Goal: Transaction & Acquisition: Purchase product/service

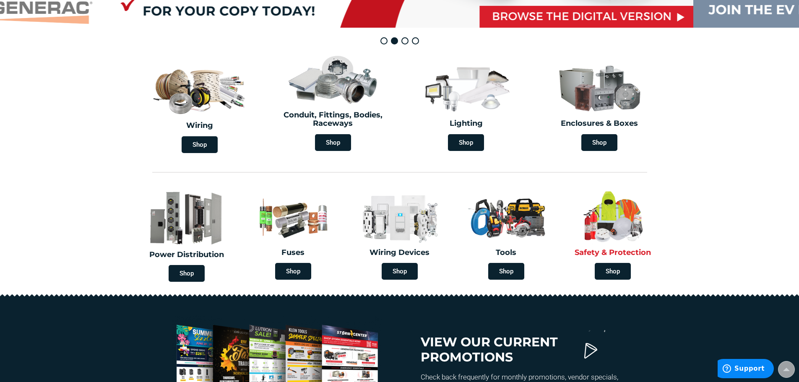
scroll to position [210, 0]
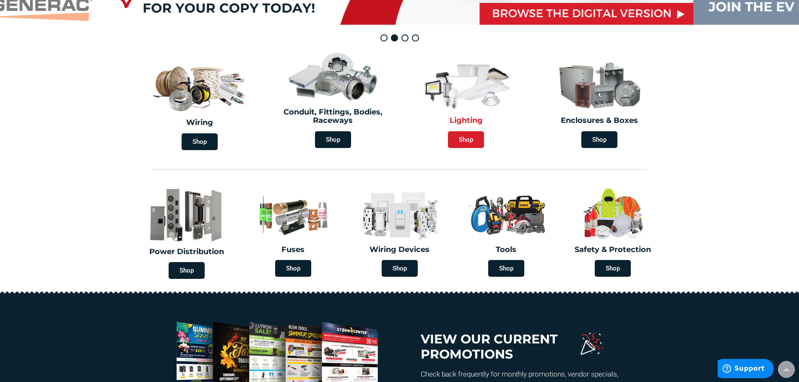
click at [461, 146] on span "Shop" at bounding box center [466, 139] width 36 height 17
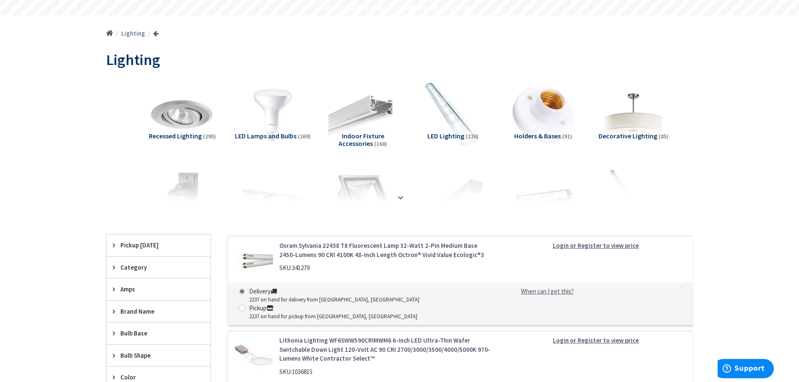
scroll to position [84, 0]
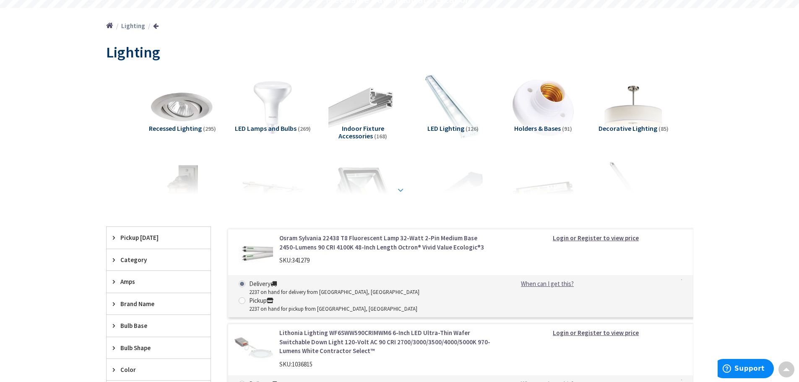
click at [395, 188] on div at bounding box center [399, 171] width 545 height 46
click at [401, 190] on strong at bounding box center [401, 189] width 10 height 9
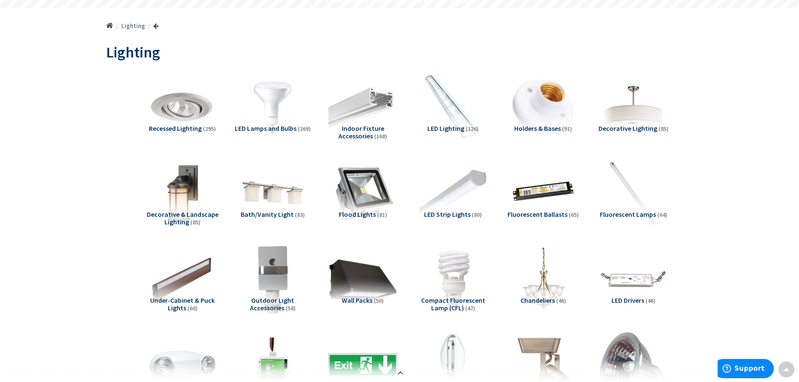
click at [455, 198] on img at bounding box center [453, 193] width 76 height 76
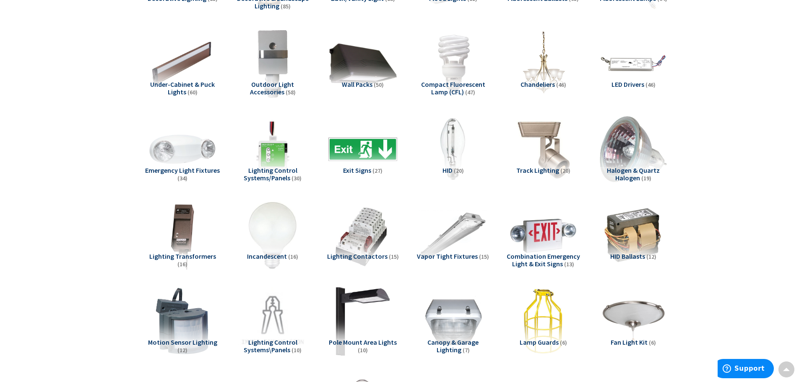
scroll to position [948, 0]
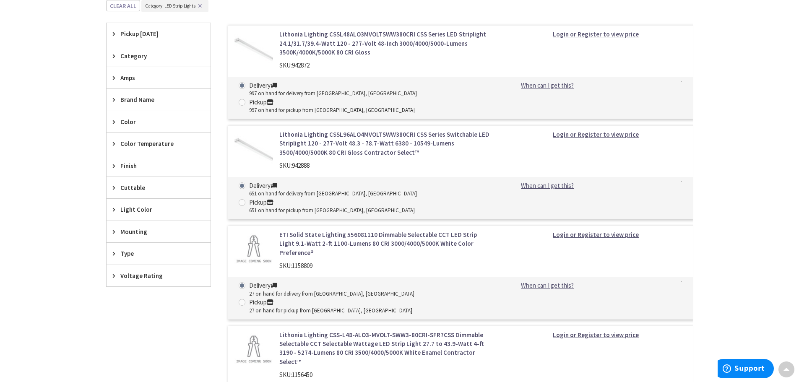
click at [593, 130] on link "Login or Register to view price" at bounding box center [596, 134] width 86 height 9
click at [594, 130] on strong "Login or Register to view price" at bounding box center [596, 134] width 86 height 8
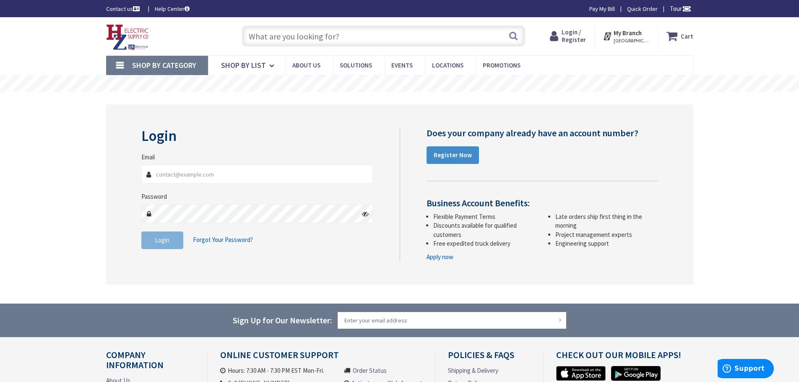
click at [177, 172] on input "Email" at bounding box center [257, 174] width 232 height 19
click at [155, 177] on input "Thanson@cheshire.k12" at bounding box center [257, 174] width 232 height 19
click at [214, 175] on input "thanson@cheshire.k12" at bounding box center [257, 174] width 232 height 19
type input "thanson@cheshire.k12.ct.us"
click at [167, 240] on span "Login" at bounding box center [162, 240] width 15 height 8
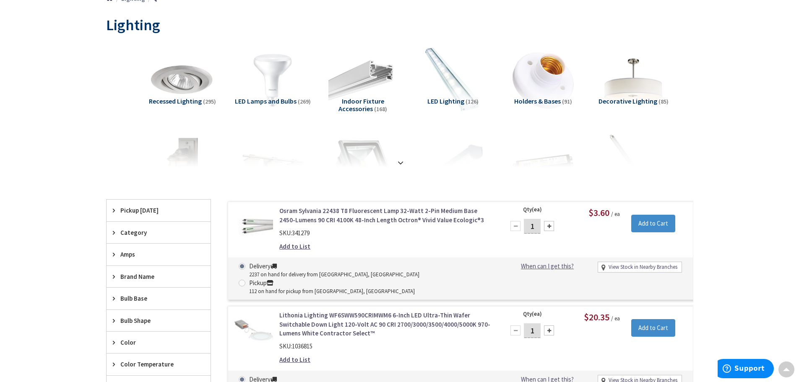
scroll to position [126, 0]
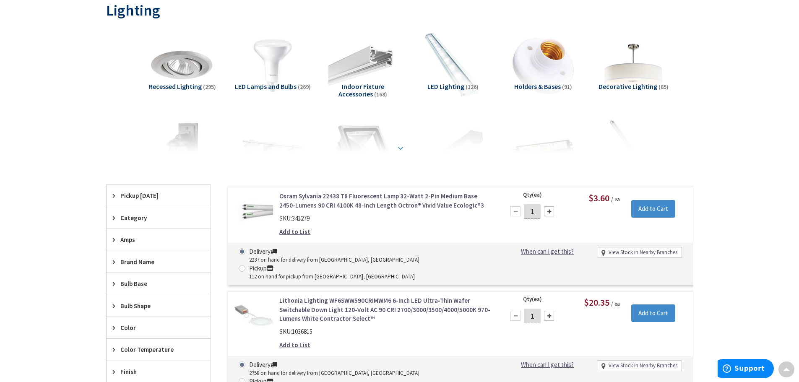
click at [398, 145] on strong at bounding box center [401, 147] width 10 height 9
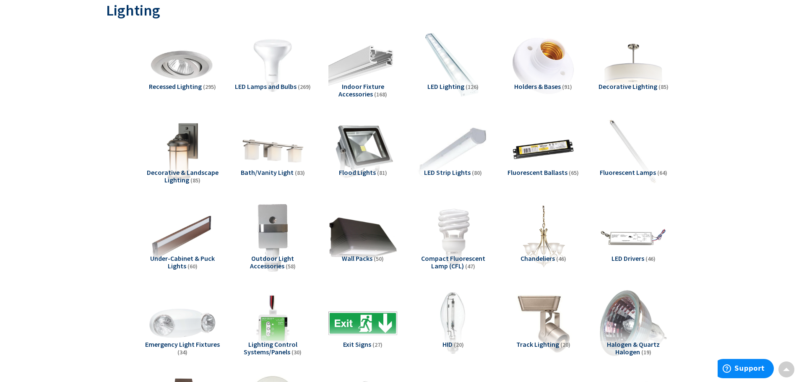
click at [464, 150] on img at bounding box center [453, 151] width 76 height 76
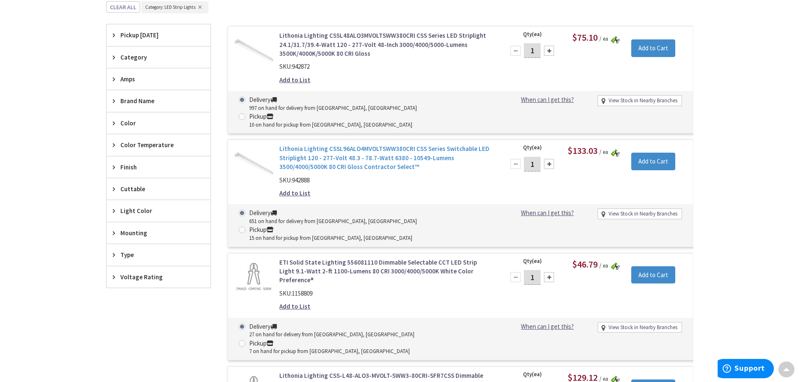
scroll to position [949, 0]
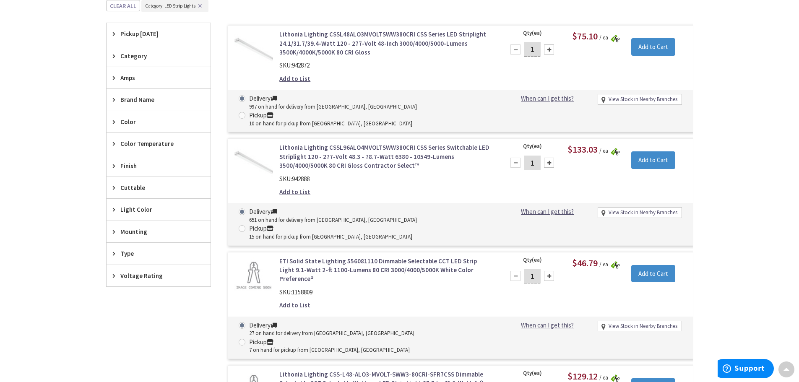
click at [353, 143] on link "Lithonia Lighting CSSL96ALO4MVOLTSWW380CRI CSS Series Switchable LED Striplight…" at bounding box center [385, 156] width 213 height 27
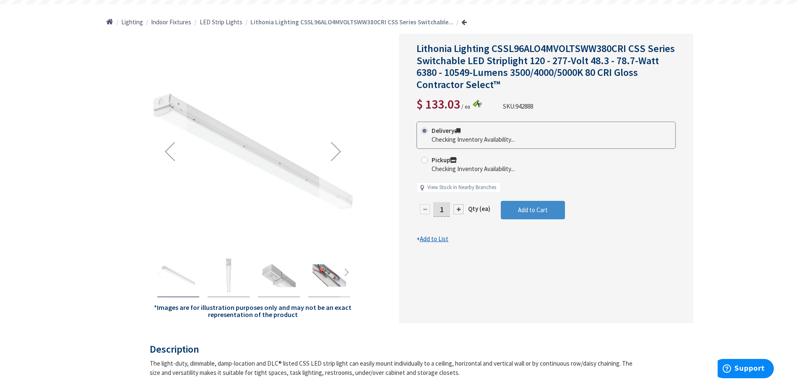
scroll to position [126, 0]
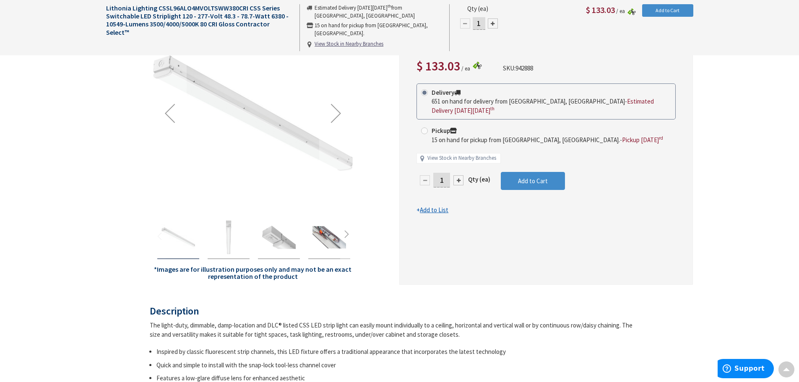
click at [279, 237] on img "Lithonia Lighting CSSL96ALO4MVOLTSWW380CRI CSS Series Switchable LED Striplight…" at bounding box center [279, 238] width 34 height 34
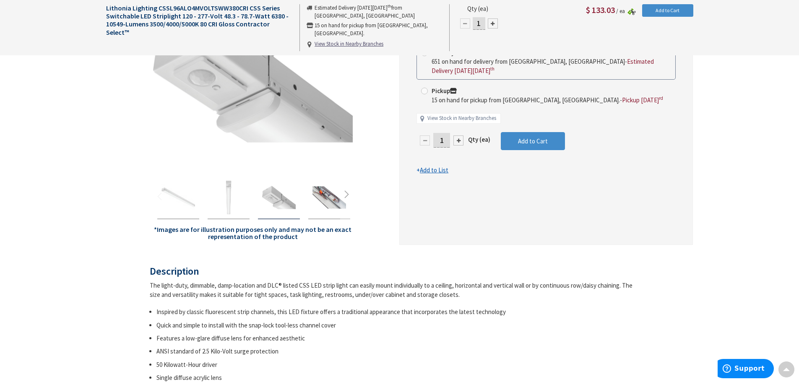
scroll to position [168, 0]
click at [304, 192] on div at bounding box center [253, 195] width 201 height 46
click at [337, 198] on img "Lithonia Lighting CSSL96ALO4MVOLTSWW380CRI CSS Series Switchable LED Striplight…" at bounding box center [329, 197] width 34 height 34
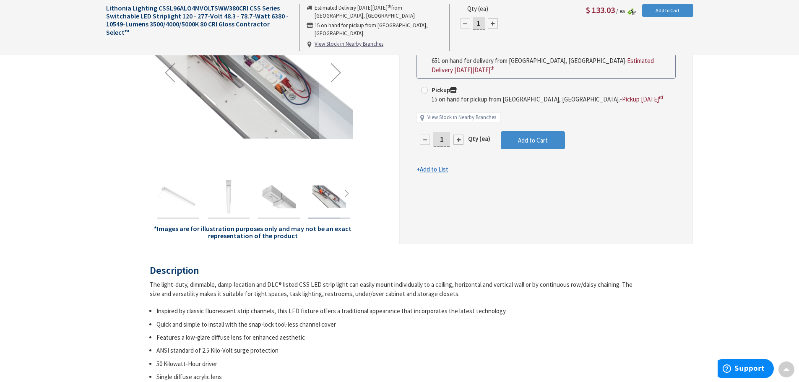
click at [227, 205] on img "Lithonia Lighting CSSL96ALO4MVOLTSWW380CRI CSS Series Switchable LED Striplight…" at bounding box center [229, 197] width 34 height 34
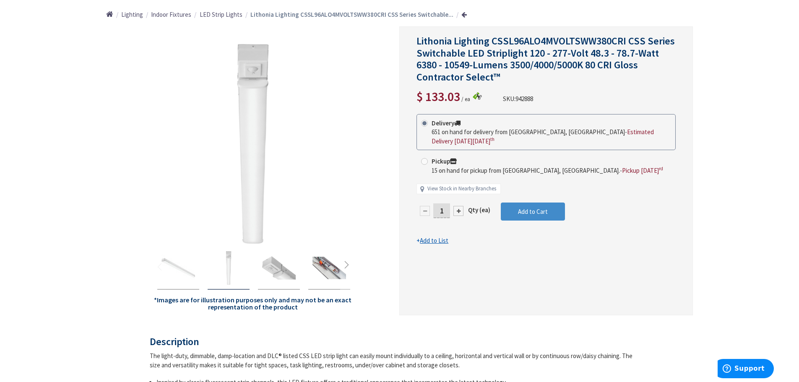
scroll to position [126, 0]
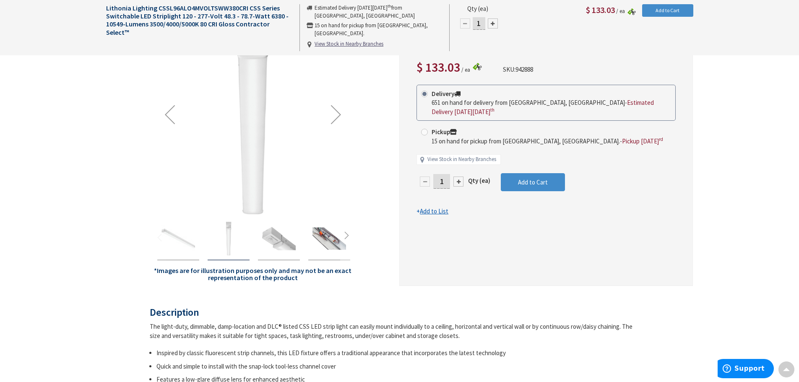
click at [278, 236] on img "Lithonia Lighting CSSL96ALO4MVOLTSWW380CRI CSS Series Switchable LED Striplight…" at bounding box center [279, 239] width 34 height 34
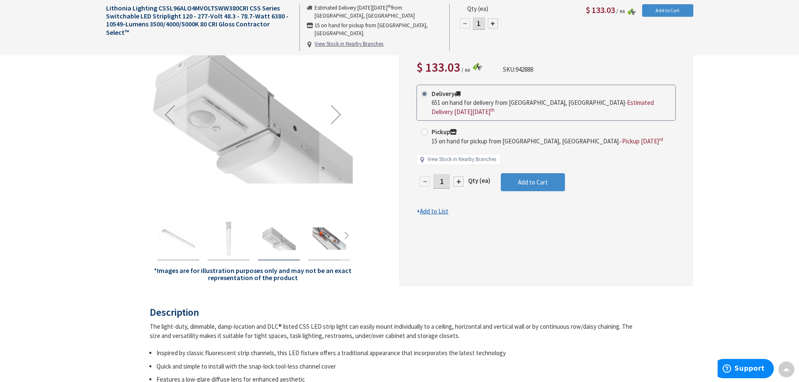
click at [229, 232] on img "Lithonia Lighting CSSL96ALO4MVOLTSWW380CRI CSS Series Switchable LED Striplight…" at bounding box center [229, 239] width 34 height 34
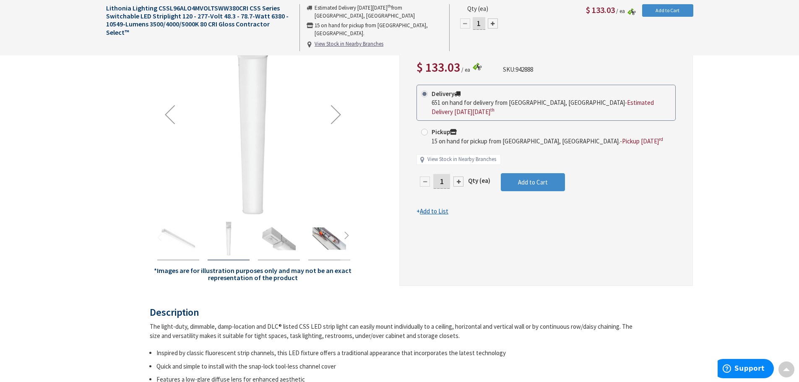
click at [284, 237] on img "Lithonia Lighting CSSL96ALO4MVOLTSWW380CRI CSS Series Switchable LED Striplight…" at bounding box center [279, 239] width 34 height 34
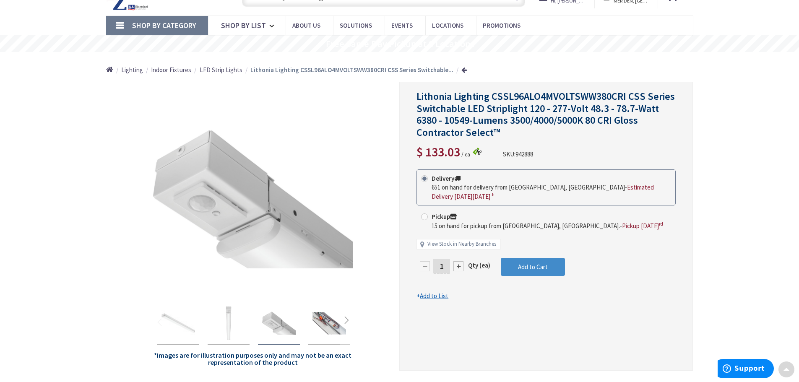
scroll to position [0, 0]
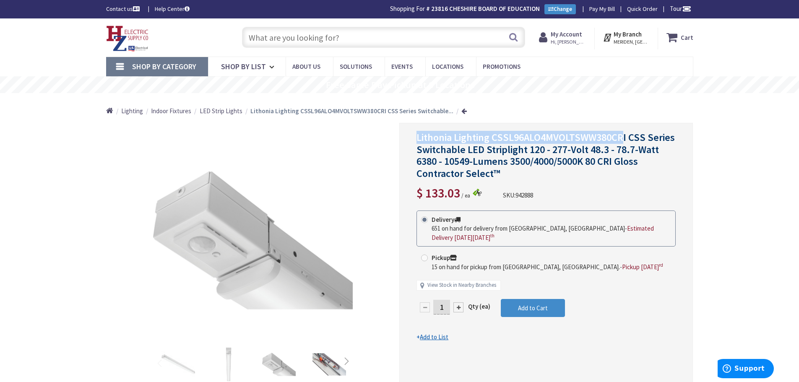
drag, startPoint x: 417, startPoint y: 138, endPoint x: 624, endPoint y: 141, distance: 207.7
click at [625, 141] on span "Lithonia Lighting CSSL96ALO4MVOLTSWW380CRI CSS Series Switchable LED Striplight…" at bounding box center [546, 155] width 258 height 49
click at [413, 140] on div "Lithonia Lighting CSSL96ALO4MVOLTSWW380CRI CSS Series Switchable LED Striplight…" at bounding box center [546, 267] width 294 height 289
drag, startPoint x: 417, startPoint y: 138, endPoint x: 627, endPoint y: 132, distance: 209.4
click at [627, 132] on span "Lithonia Lighting CSSL96ALO4MVOLTSWW380CRI CSS Series Switchable LED Striplight…" at bounding box center [546, 155] width 258 height 49
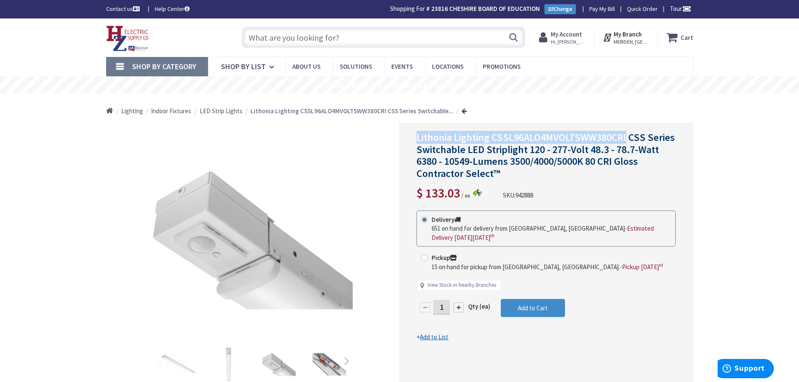
copy span "Lithonia Lighting CSSL96ALO4MVOLTSWW380CRI"
click at [533, 131] on span "Lithonia Lighting CSSL96ALO4MVOLTSWW380CRI CSS Series Switchable LED Striplight…" at bounding box center [546, 155] width 258 height 49
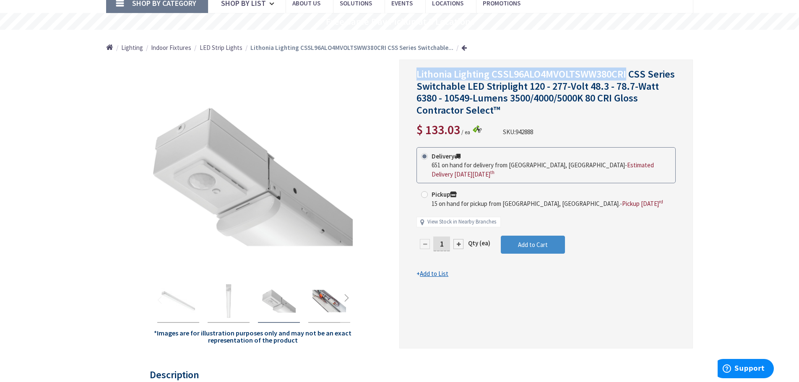
scroll to position [84, 0]
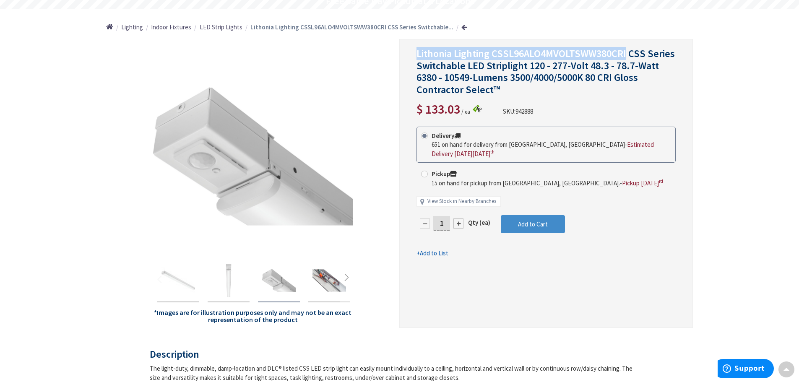
click at [539, 5] on rs-slide "Free Same Day Pickup at 8 Locations" at bounding box center [399, 0] width 799 height 17
